Goal: Task Accomplishment & Management: Use online tool/utility

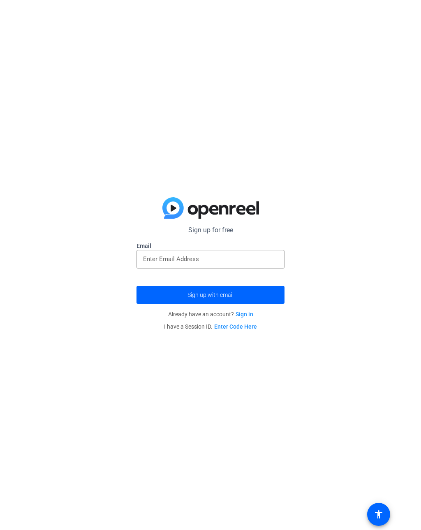
click at [266, 258] on input "email" at bounding box center [210, 259] width 135 height 10
click at [265, 293] on span "submit" at bounding box center [211, 295] width 148 height 20
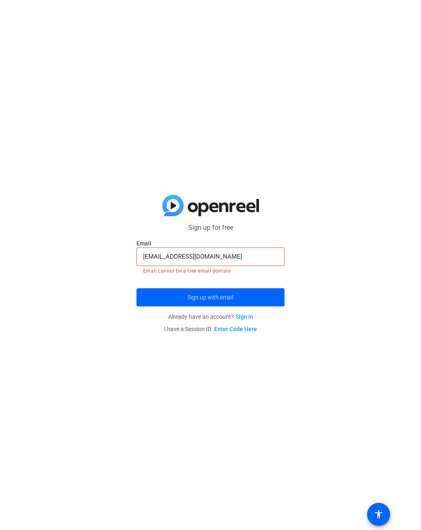
click at [271, 257] on input "[EMAIL_ADDRESS][DOMAIN_NAME]" at bounding box center [210, 256] width 135 height 10
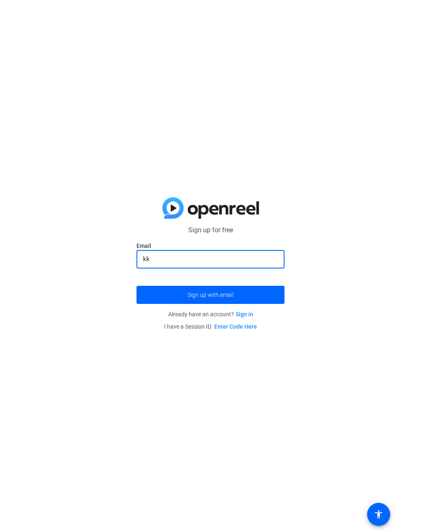
type input "k"
click at [216, 228] on p "Sign up for free" at bounding box center [211, 230] width 148 height 10
click at [240, 263] on input "mc" at bounding box center [210, 259] width 135 height 10
type input "[EMAIL_ADDRESS][DOMAIN_NAME]"
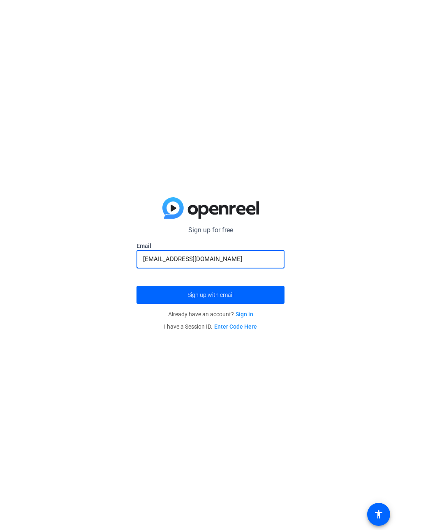
click at [211, 294] on button "Sign up with email" at bounding box center [211, 295] width 148 height 18
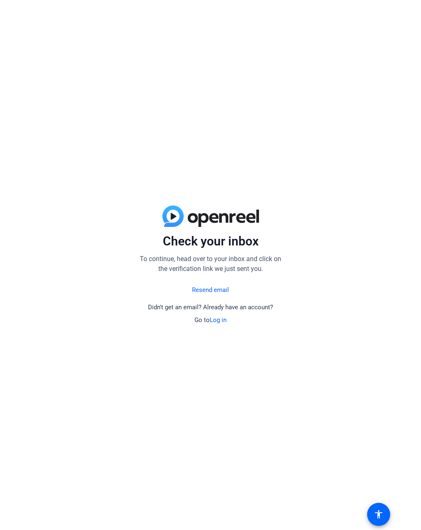
click at [272, 291] on div "Resend email Didn't get an email? Already have an account? Go to Log in" at bounding box center [211, 302] width 148 height 44
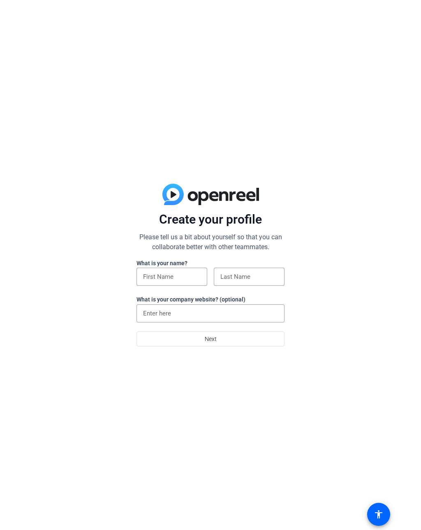
click at [185, 280] on input at bounding box center [172, 277] width 58 height 10
type input "Kaydence"
click at [261, 272] on input at bounding box center [250, 277] width 58 height 10
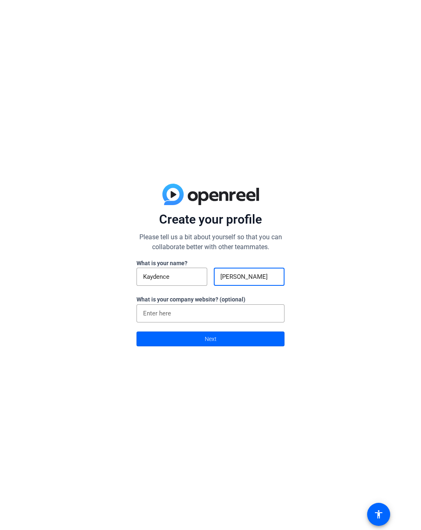
type input "[PERSON_NAME]"
click at [261, 316] on input at bounding box center [210, 313] width 135 height 10
click at [266, 342] on span at bounding box center [210, 339] width 147 height 20
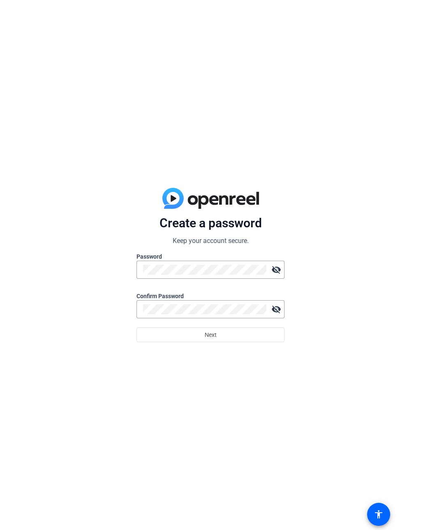
click at [257, 262] on div at bounding box center [204, 270] width 123 height 18
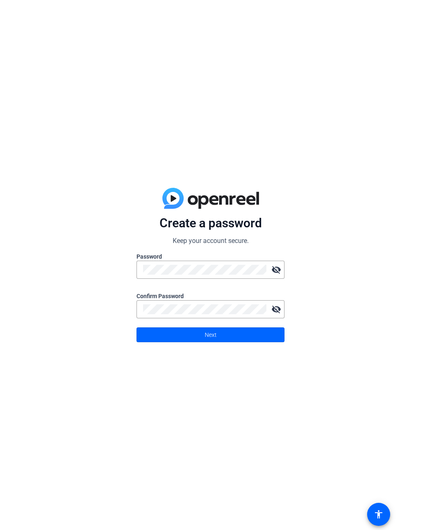
click at [277, 339] on span at bounding box center [210, 335] width 147 height 20
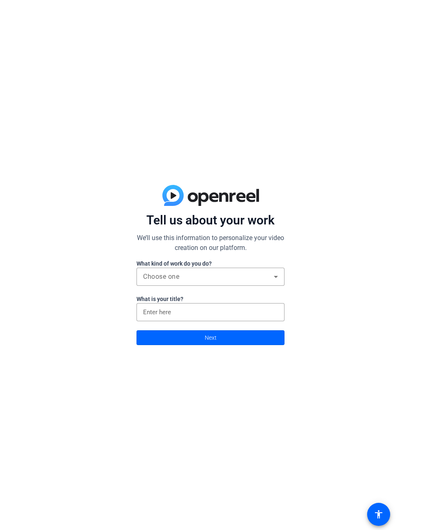
click at [268, 275] on div "Choose one" at bounding box center [208, 277] width 131 height 10
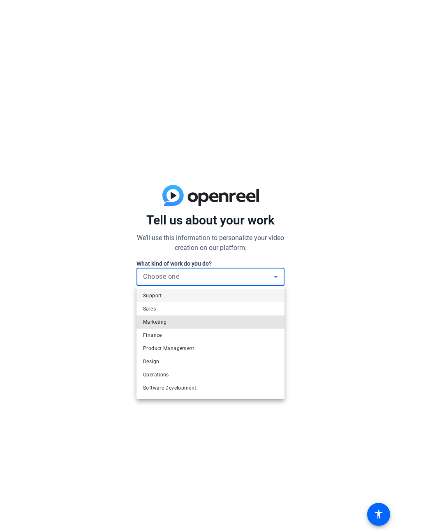
click at [254, 324] on mat-option "Marketing" at bounding box center [211, 321] width 148 height 13
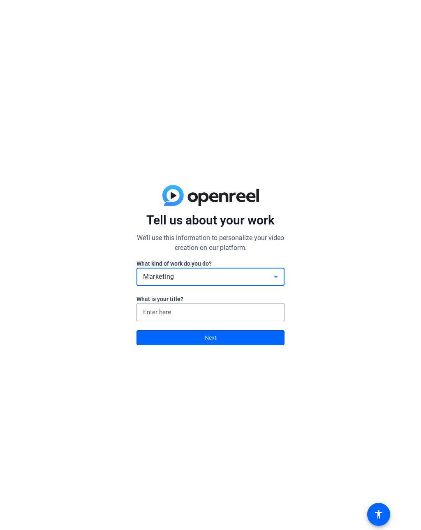
click at [256, 309] on input at bounding box center [210, 312] width 135 height 10
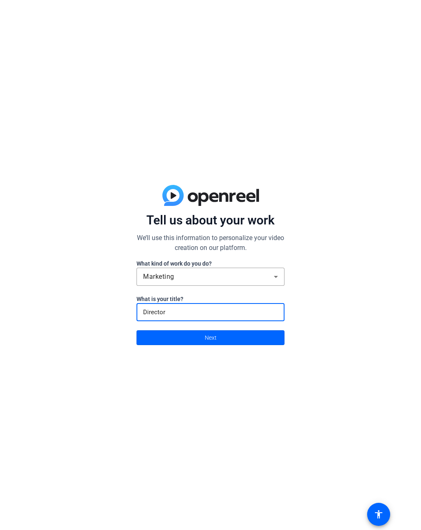
type input "Director"
click at [232, 333] on span at bounding box center [210, 338] width 147 height 20
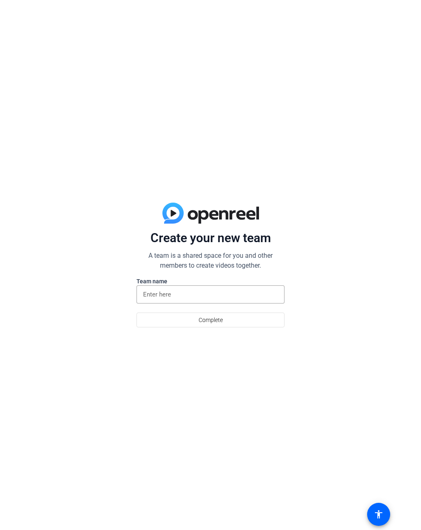
click at [217, 293] on input at bounding box center [210, 294] width 135 height 10
type input "M"
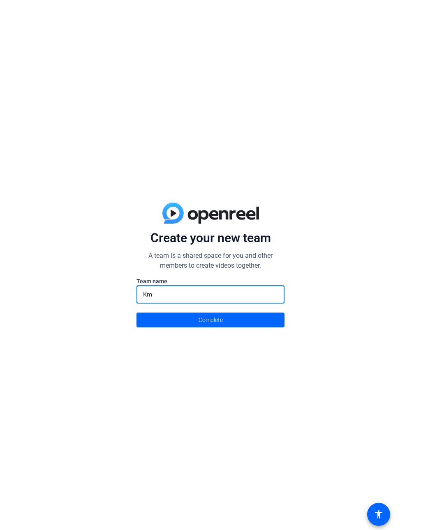
type input "Km"
click at [266, 311] on span at bounding box center [210, 320] width 147 height 20
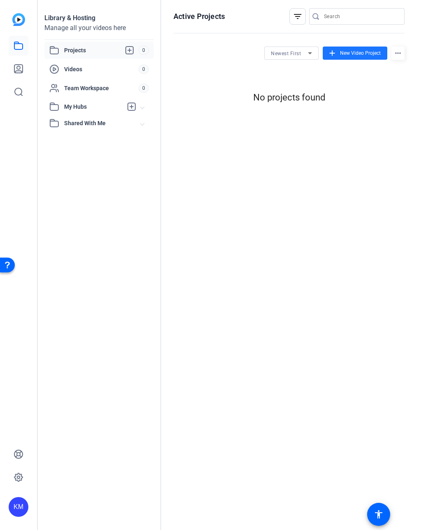
click at [363, 50] on span "New Video Project" at bounding box center [360, 52] width 41 height 7
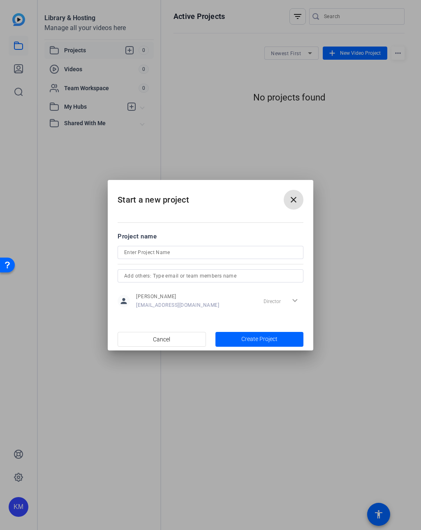
click at [293, 247] on input at bounding box center [210, 252] width 173 height 10
type input "Holy bowl"
click at [288, 338] on span "button" at bounding box center [260, 339] width 88 height 20
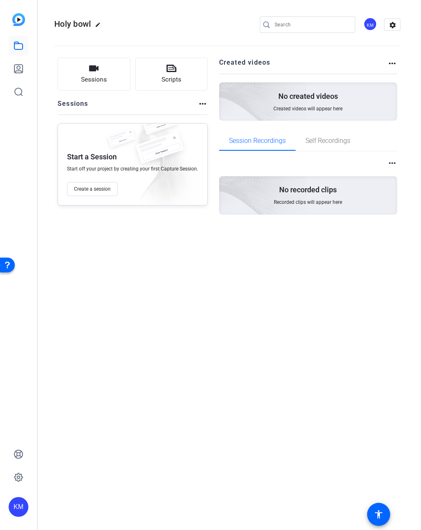
click at [113, 73] on button "Sessions" at bounding box center [94, 74] width 73 height 33
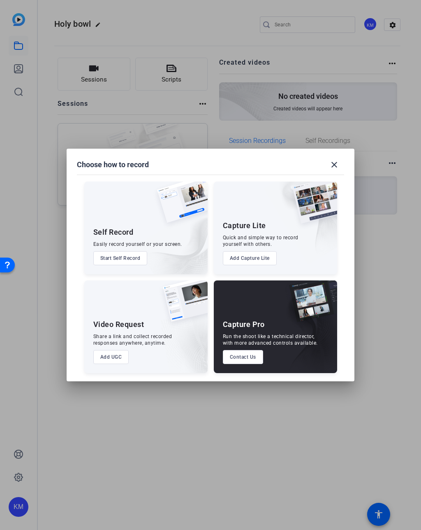
click at [332, 165] on mat-icon "close" at bounding box center [335, 165] width 10 height 10
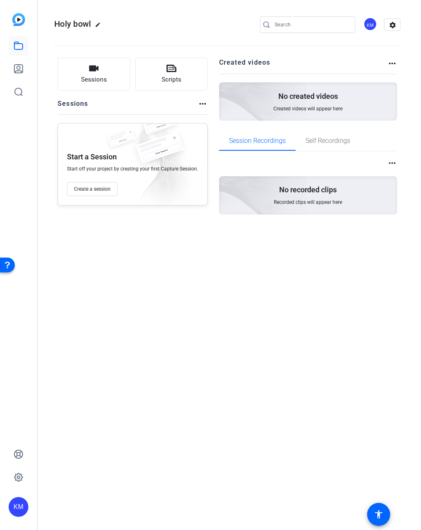
click at [102, 192] on button "Create a session" at bounding box center [92, 189] width 51 height 14
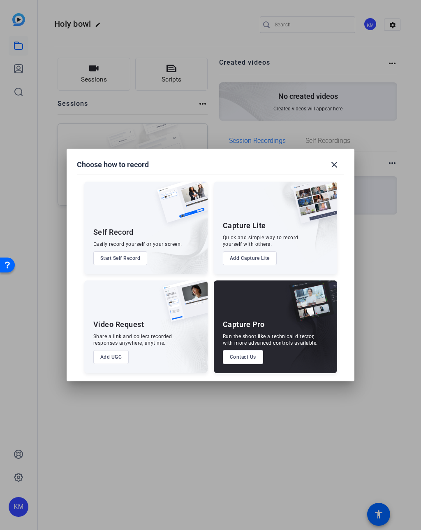
click at [128, 258] on button "Start Self Record" at bounding box center [120, 258] width 54 height 14
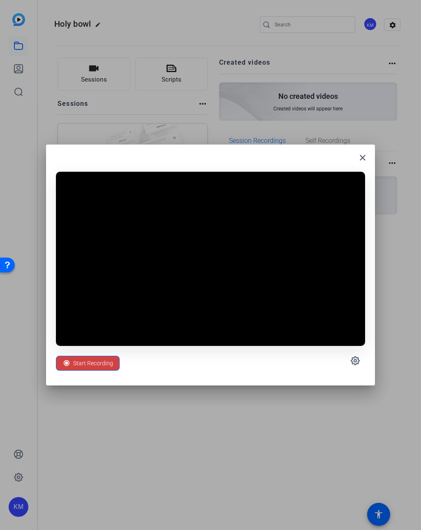
click at [363, 156] on mat-icon "close" at bounding box center [363, 158] width 10 height 10
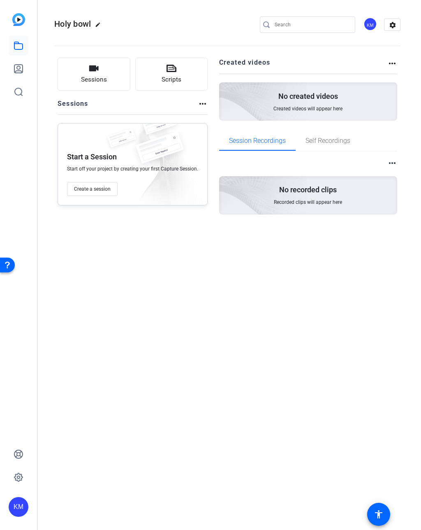
click at [394, 372] on div "Holy bowl edit KM settings Sessions Scripts Sessions more_horiz Start a Session…" at bounding box center [230, 265] width 384 height 530
